Goal: Book appointment/travel/reservation

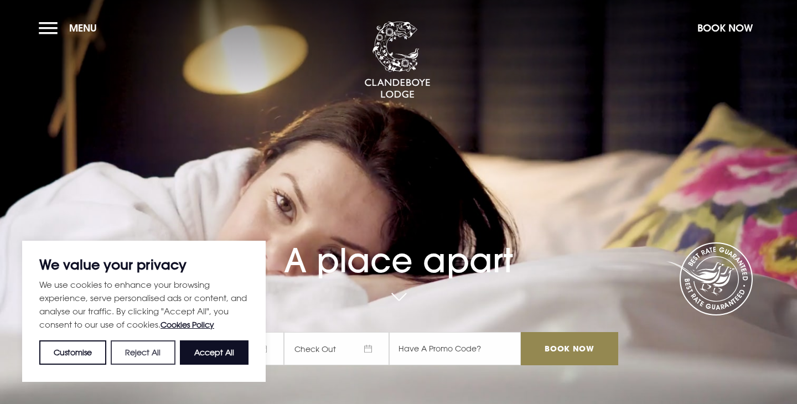
click at [144, 349] on button "Reject All" at bounding box center [143, 352] width 64 height 24
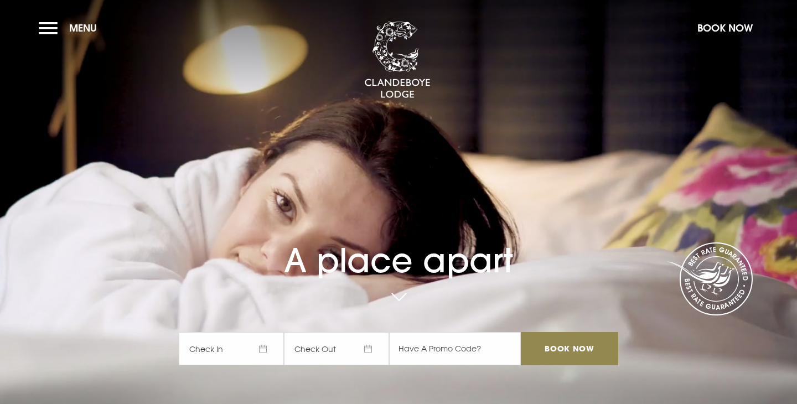
click at [259, 353] on span "Check In" at bounding box center [231, 348] width 105 height 33
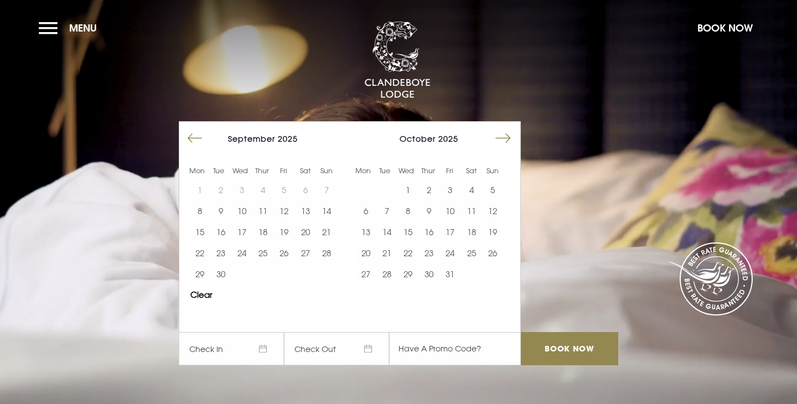
click at [511, 141] on button "Move forward to switch to the next month." at bounding box center [503, 138] width 21 height 21
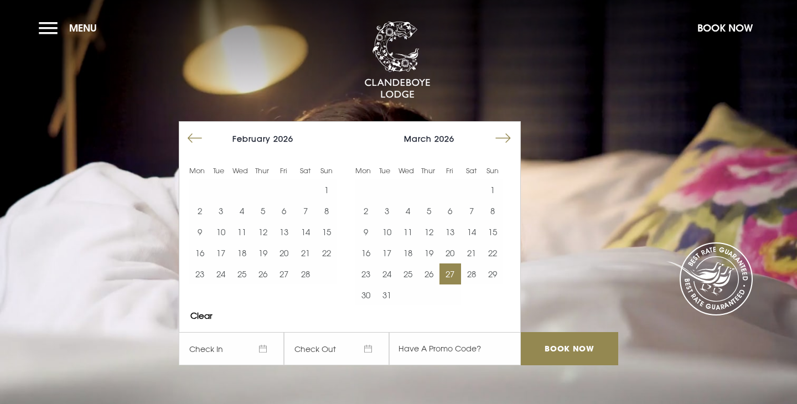
click at [446, 272] on button "27" at bounding box center [449, 273] width 21 height 21
click at [474, 276] on button "28" at bounding box center [471, 273] width 21 height 21
click at [582, 355] on input "Book Now" at bounding box center [569, 348] width 97 height 33
